Goal: Information Seeking & Learning: Check status

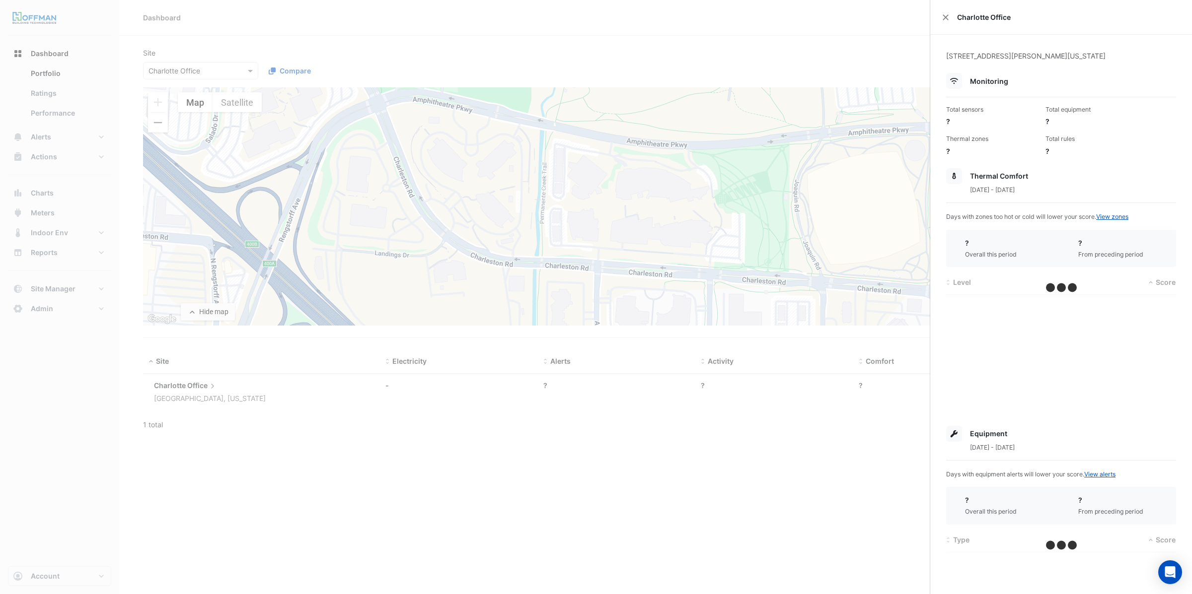
type input "**********"
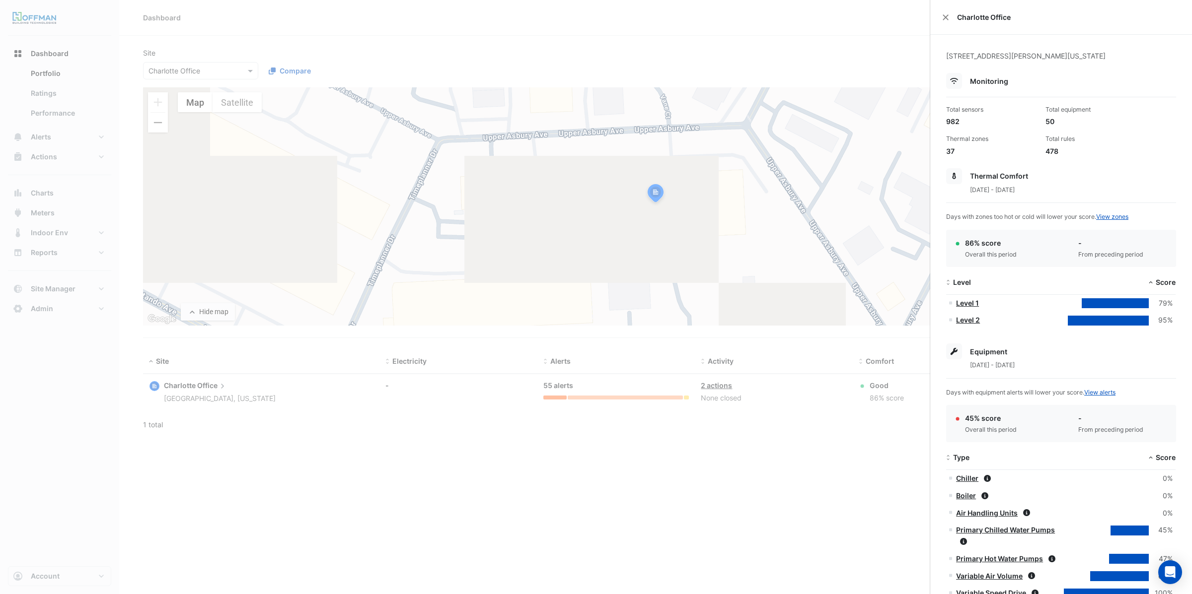
click at [949, 16] on div "Charlotte Office" at bounding box center [1061, 17] width 262 height 35
click at [944, 18] on button "Close" at bounding box center [945, 17] width 7 height 7
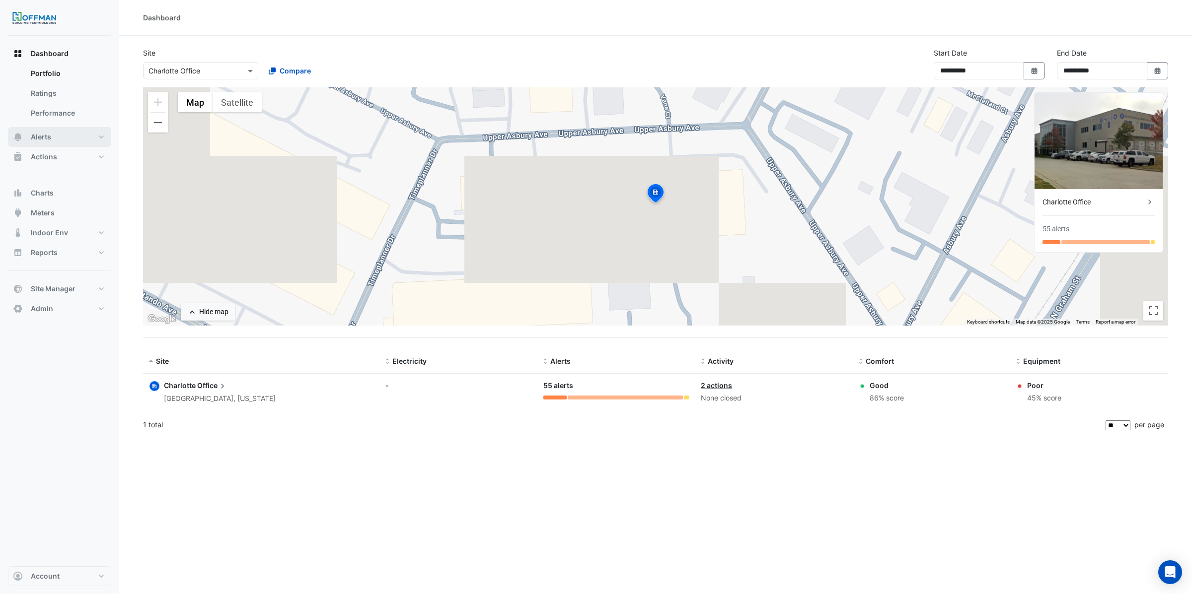
click at [53, 138] on button "Alerts" at bounding box center [59, 137] width 103 height 20
